Goal: Task Accomplishment & Management: Manage account settings

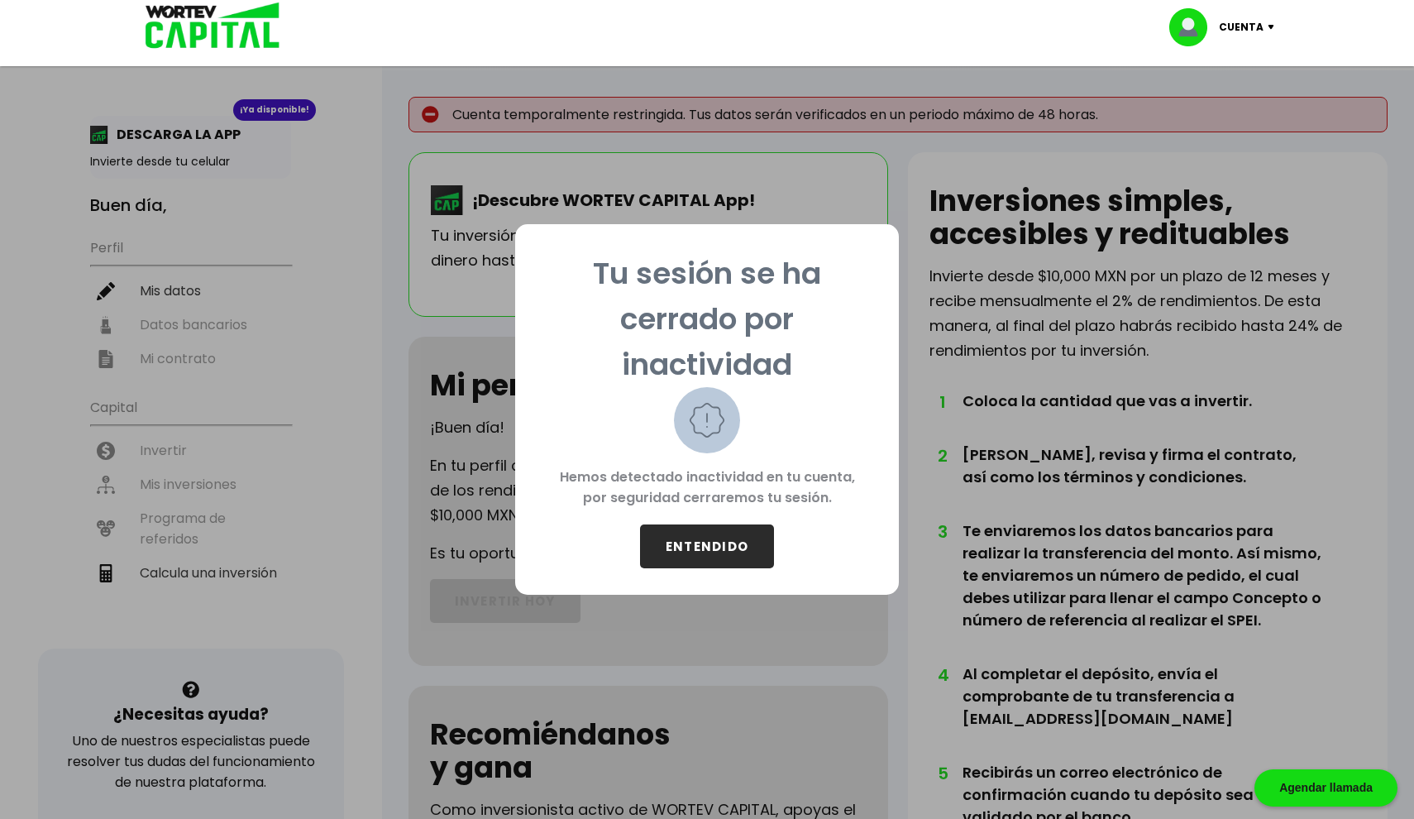
click at [706, 547] on button "ENTENDIDO" at bounding box center [707, 546] width 134 height 44
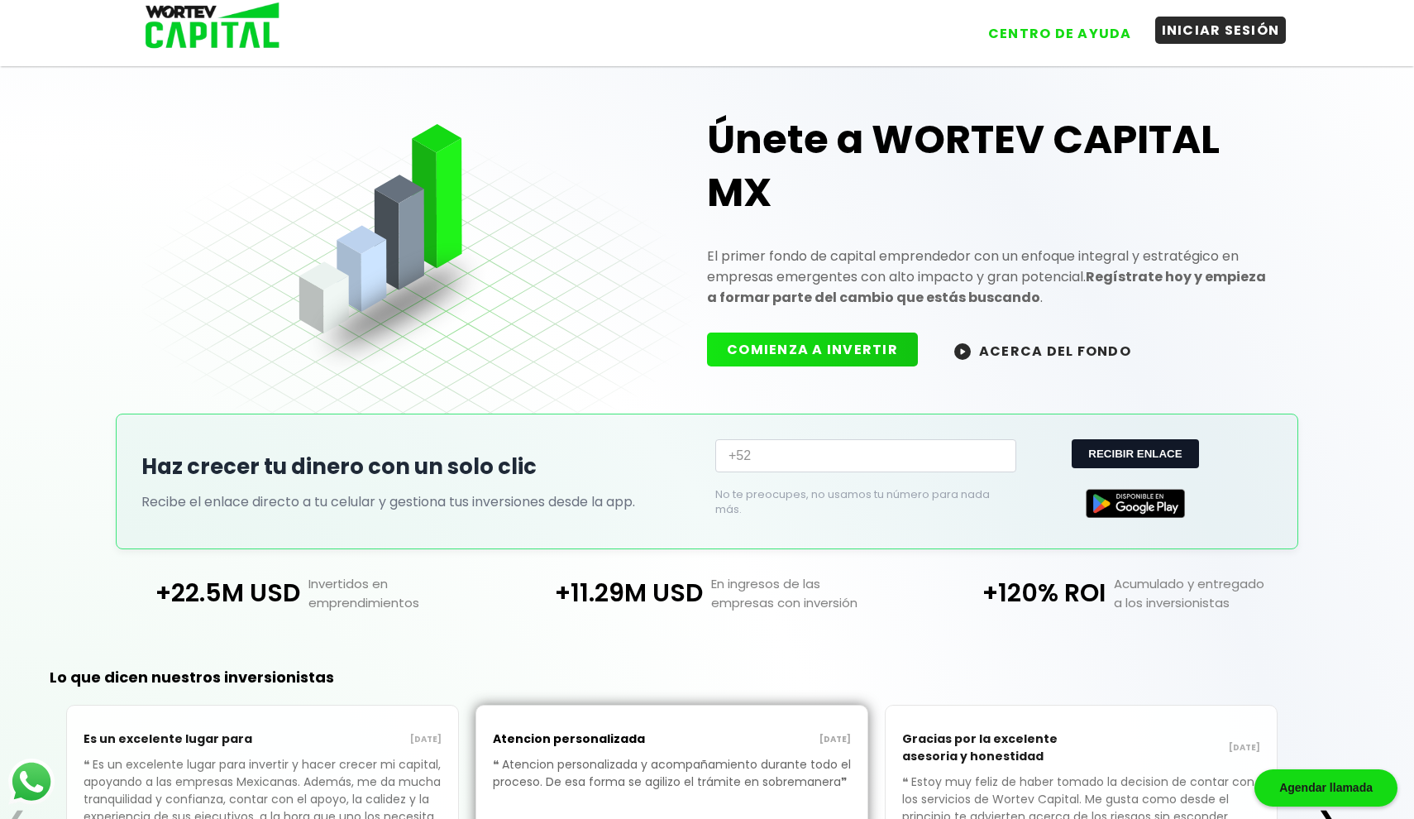
click at [1198, 23] on button "INICIAR SESIÓN" at bounding box center [1220, 30] width 131 height 27
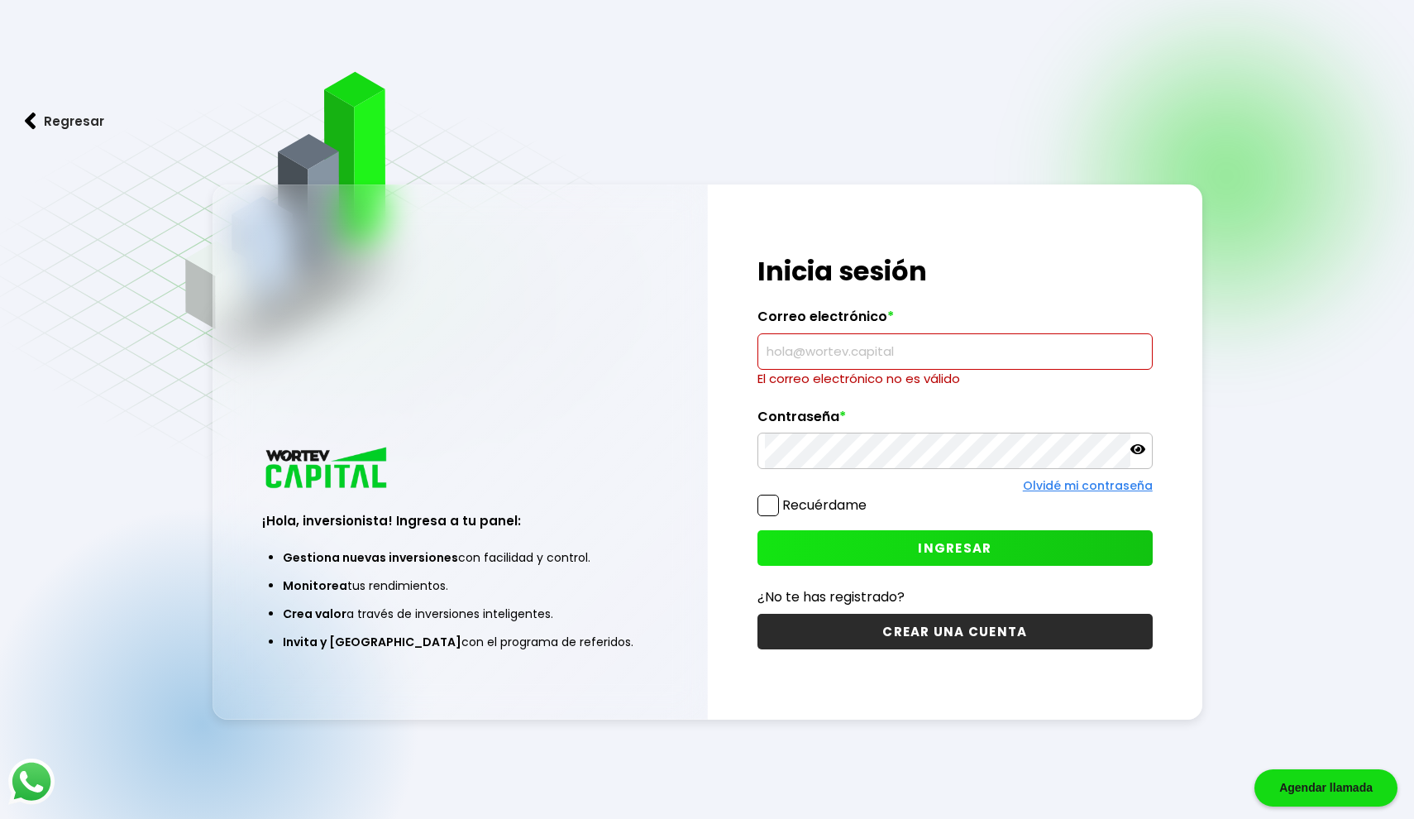
click at [814, 497] on label "Recuérdame" at bounding box center [824, 504] width 84 height 19
click at [870, 497] on input "Recuérdame" at bounding box center [870, 497] width 0 height 0
click at [873, 364] on input "text" at bounding box center [955, 351] width 380 height 35
type input "sierra.rea@outlook.com"
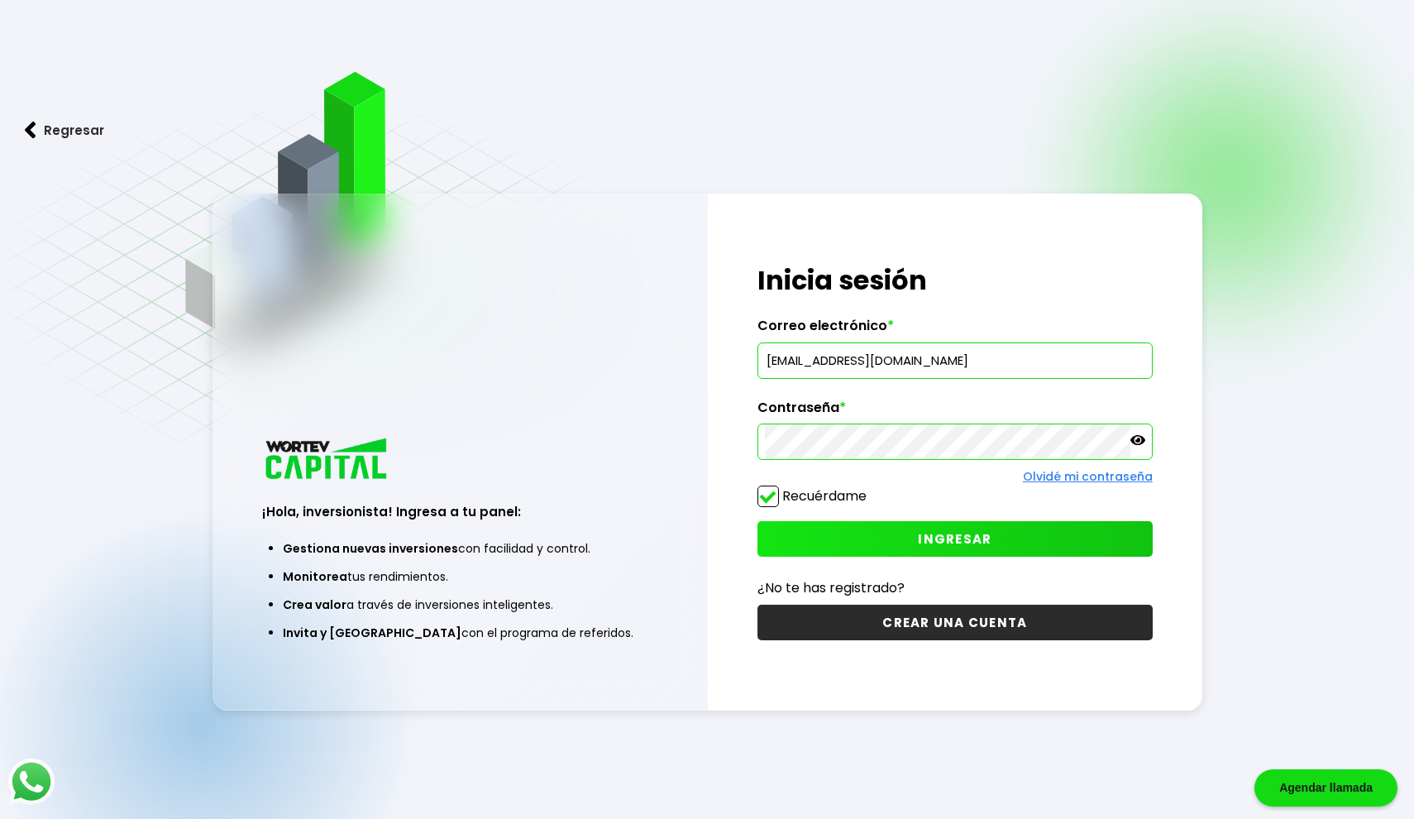
click at [914, 563] on div "¡Hola, inversionista! Ingresa tus credenciales para iniciar sesión Inicia sesió…" at bounding box center [955, 451] width 494 height 517
click at [914, 552] on button "INGRESAR" at bounding box center [954, 539] width 395 height 36
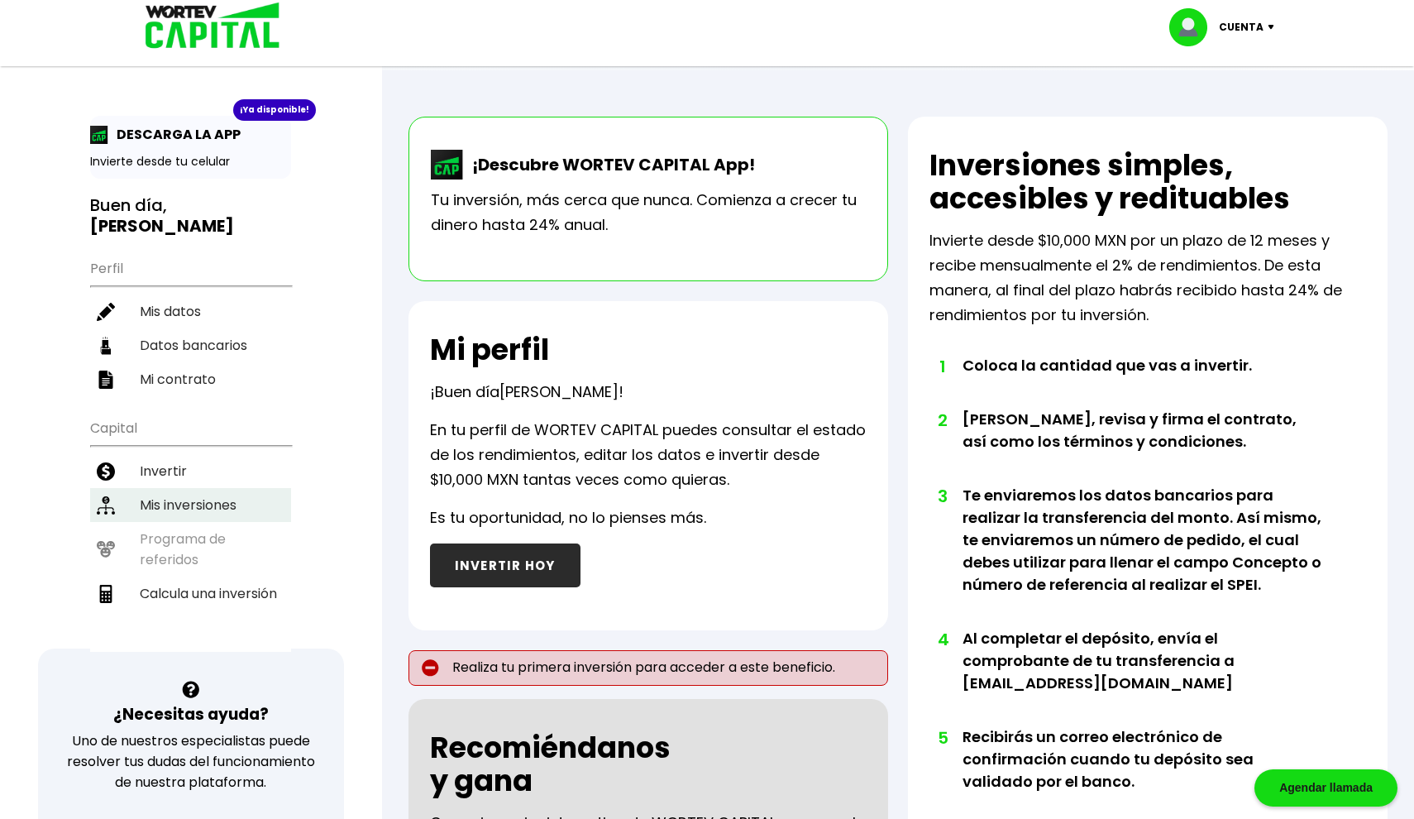
click at [222, 488] on li "Mis inversiones" at bounding box center [190, 505] width 201 height 34
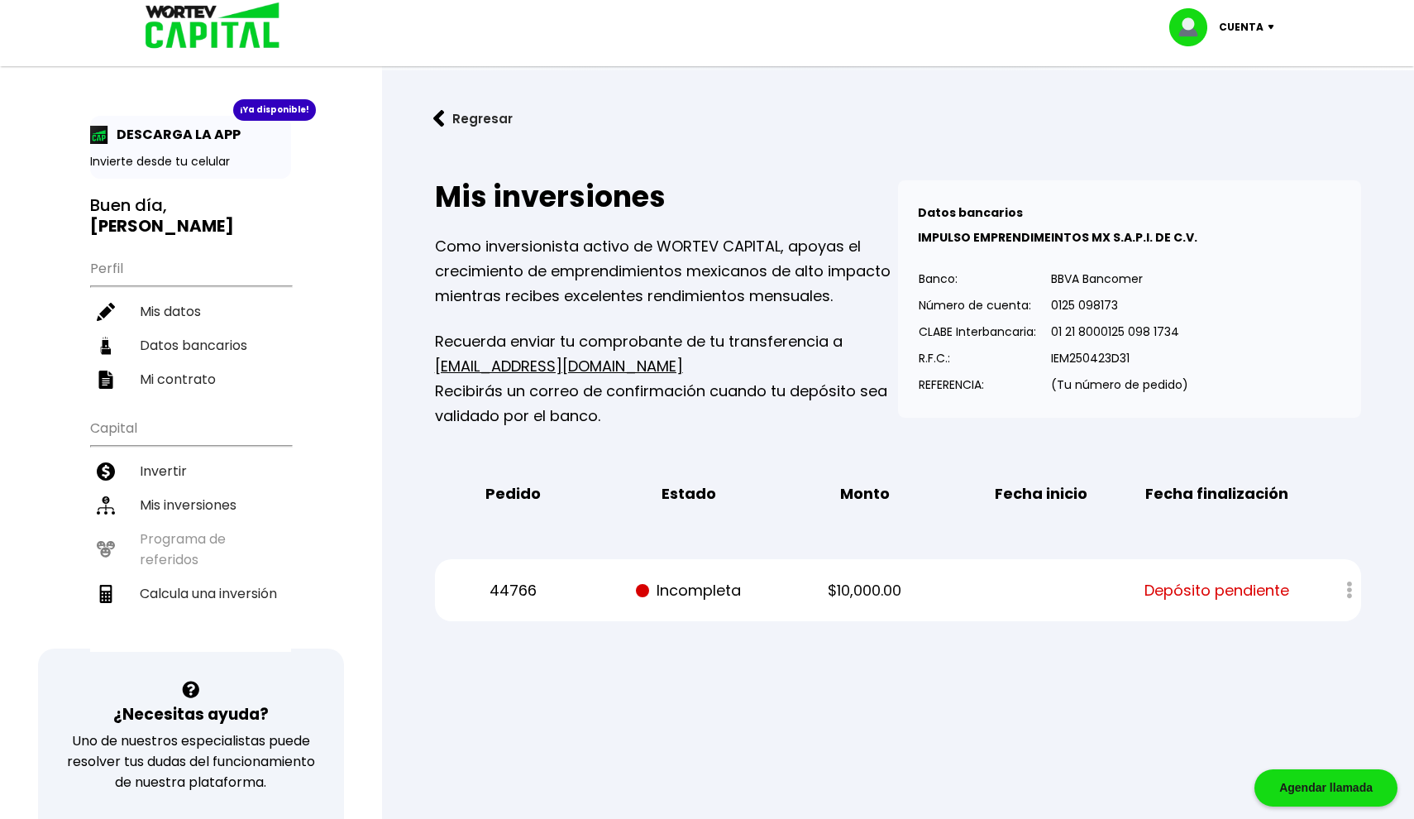
click at [1354, 587] on div at bounding box center [1338, 590] width 46 height 36
click at [1347, 587] on div at bounding box center [1338, 590] width 46 height 36
